Goal: Task Accomplishment & Management: Use online tool/utility

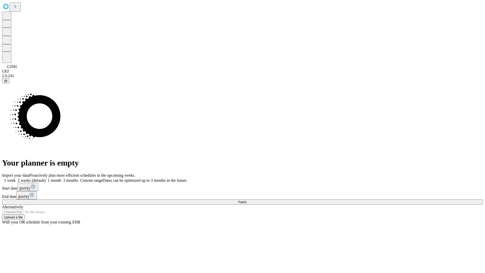
click at [247, 200] on span "Fetch" at bounding box center [242, 202] width 8 height 4
